Goal: Register for event/course

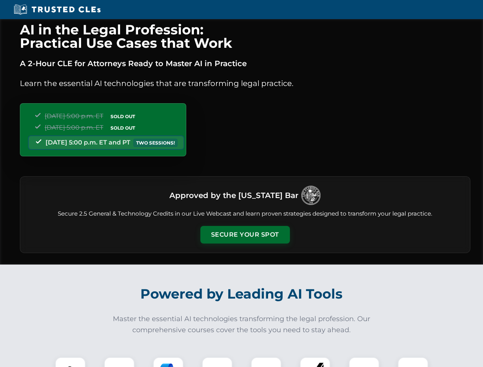
click at [245, 235] on button "Secure Your Spot" at bounding box center [245, 235] width 90 height 18
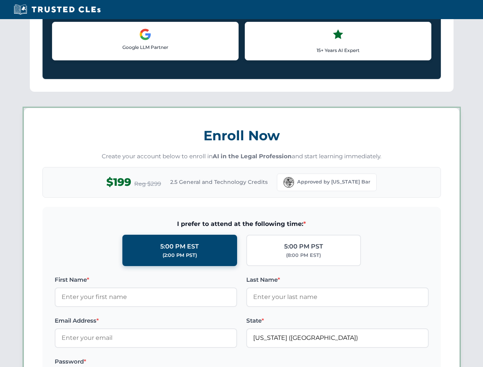
click at [168, 362] on label "Password *" at bounding box center [146, 361] width 183 height 9
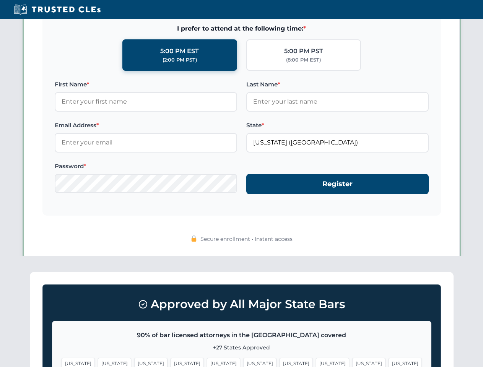
click at [352, 362] on span "[US_STATE]" at bounding box center [368, 363] width 33 height 11
